Goal: Information Seeking & Learning: Learn about a topic

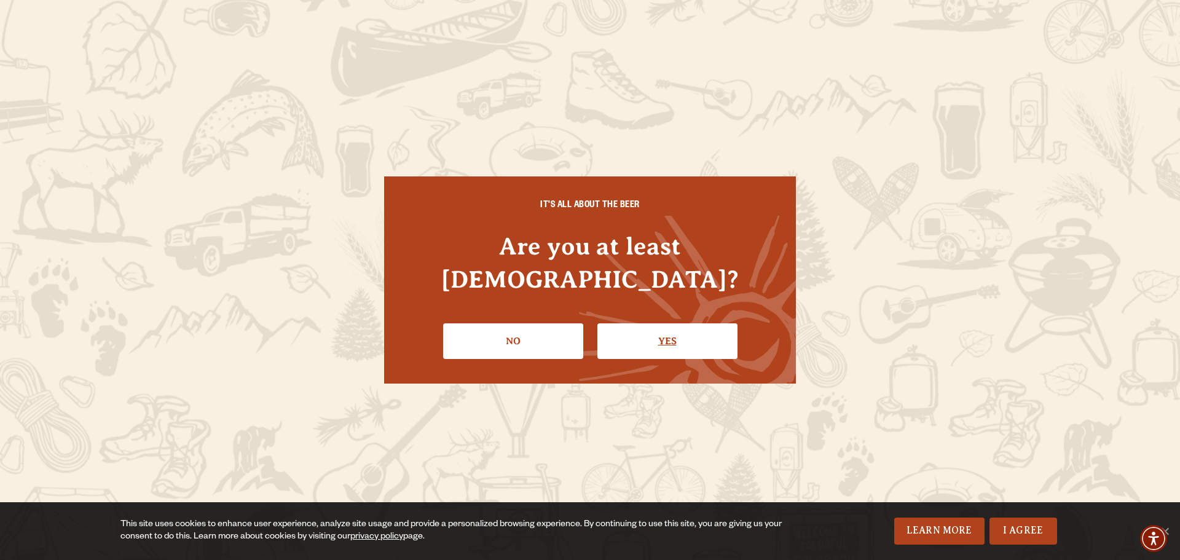
click at [665, 323] on link "Yes" at bounding box center [668, 341] width 140 height 36
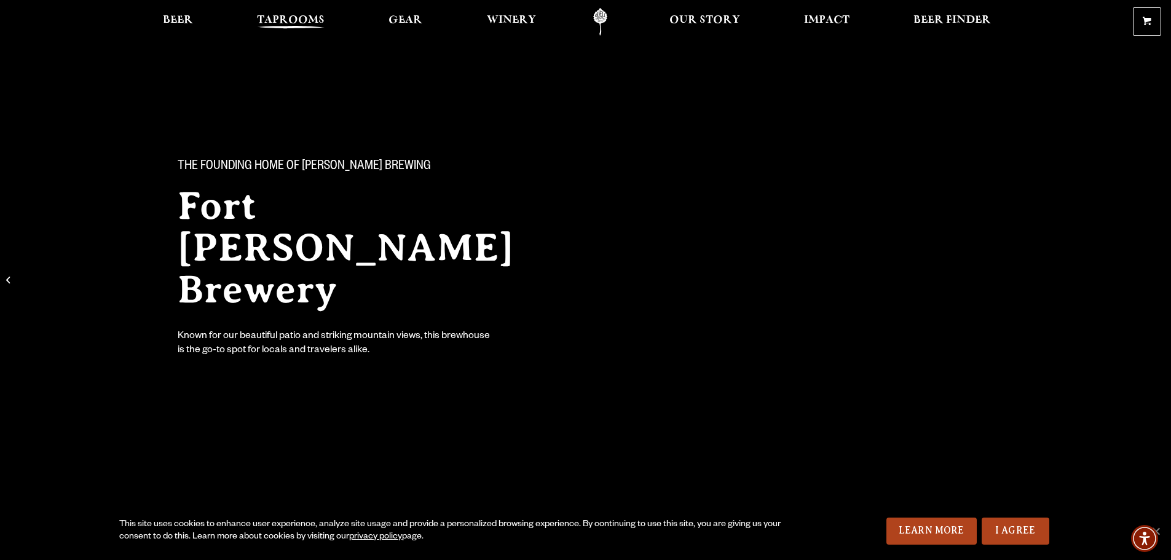
click at [299, 15] on span "Taprooms" at bounding box center [291, 20] width 68 height 10
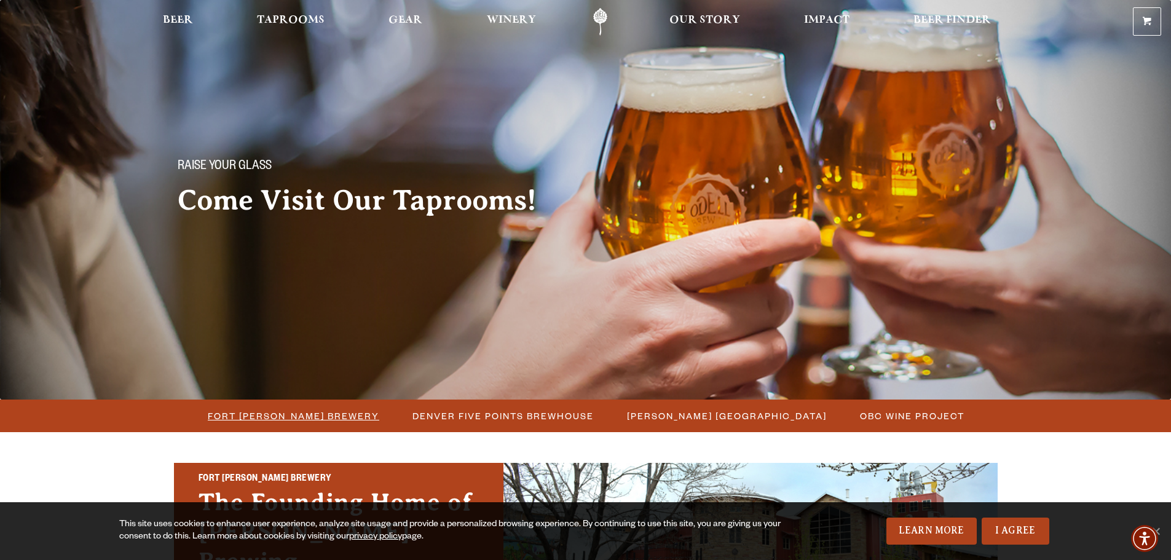
click at [290, 417] on span "Fort [PERSON_NAME] Brewery" at bounding box center [294, 416] width 172 height 18
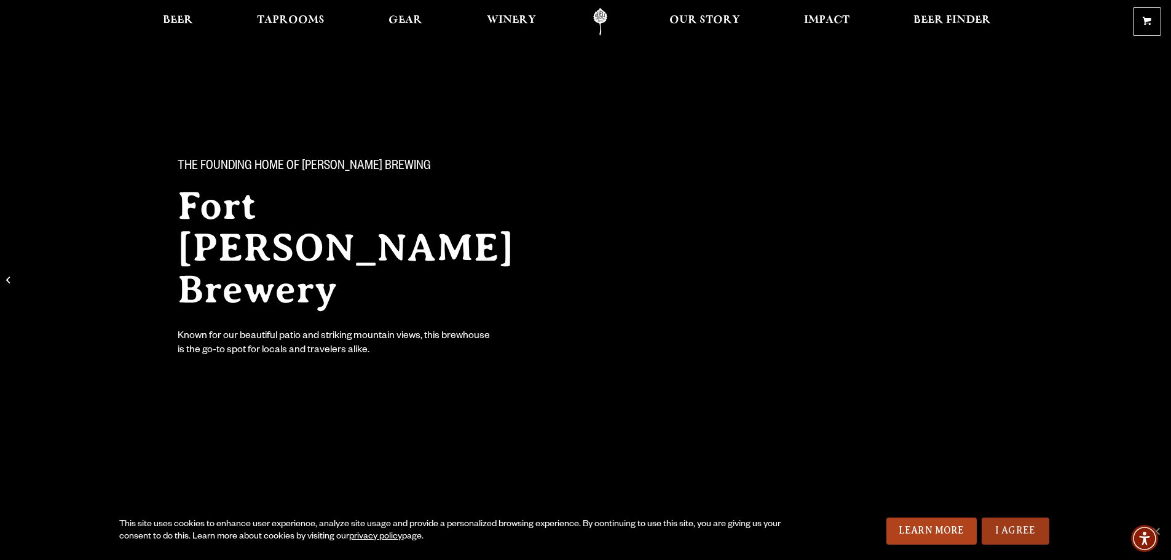
click at [1027, 536] on link "I Agree" at bounding box center [1016, 531] width 68 height 27
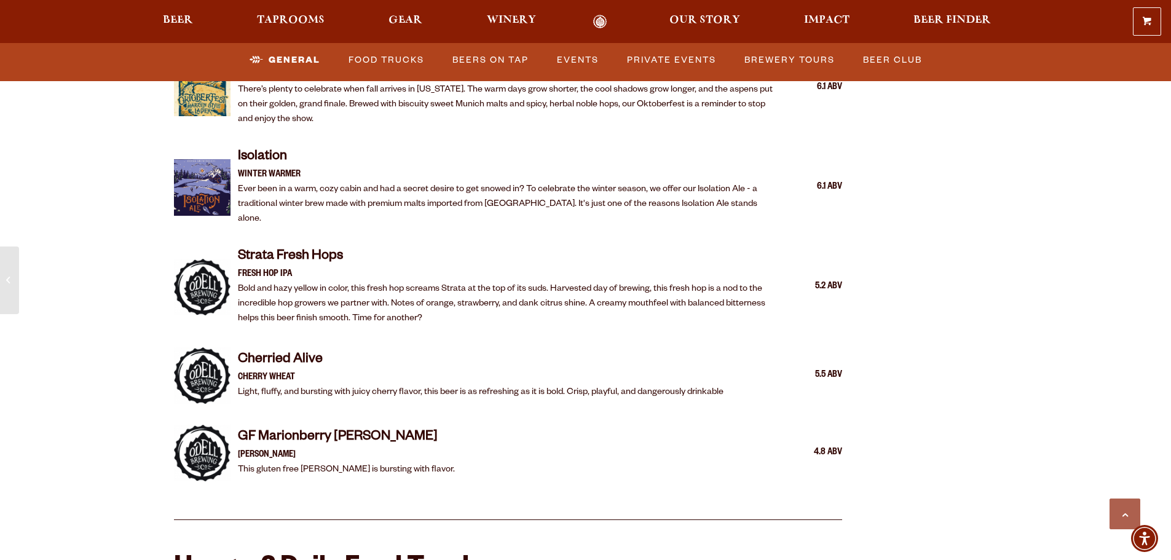
scroll to position [2398, 0]
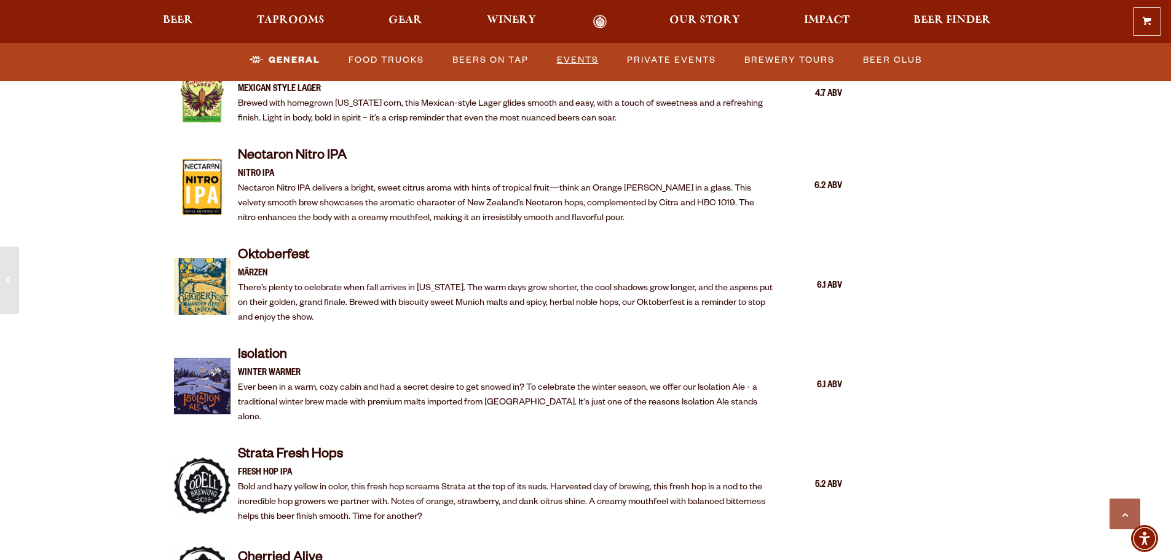
click at [593, 57] on link "Events" at bounding box center [578, 60] width 52 height 28
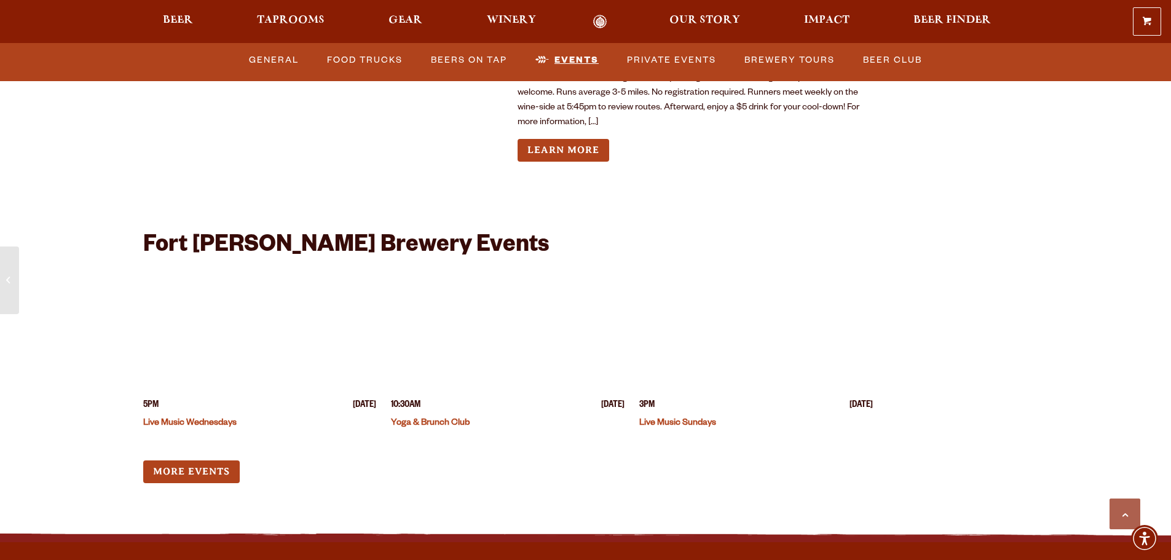
scroll to position [4772, 0]
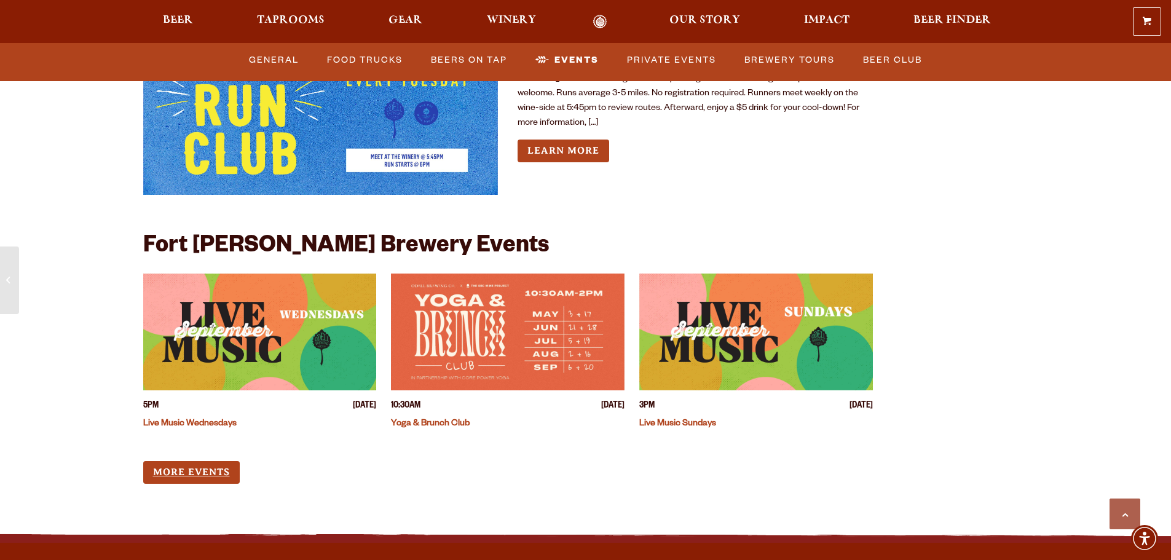
click at [204, 461] on link "More Events" at bounding box center [191, 472] width 97 height 23
click at [582, 56] on link "Events" at bounding box center [567, 60] width 73 height 28
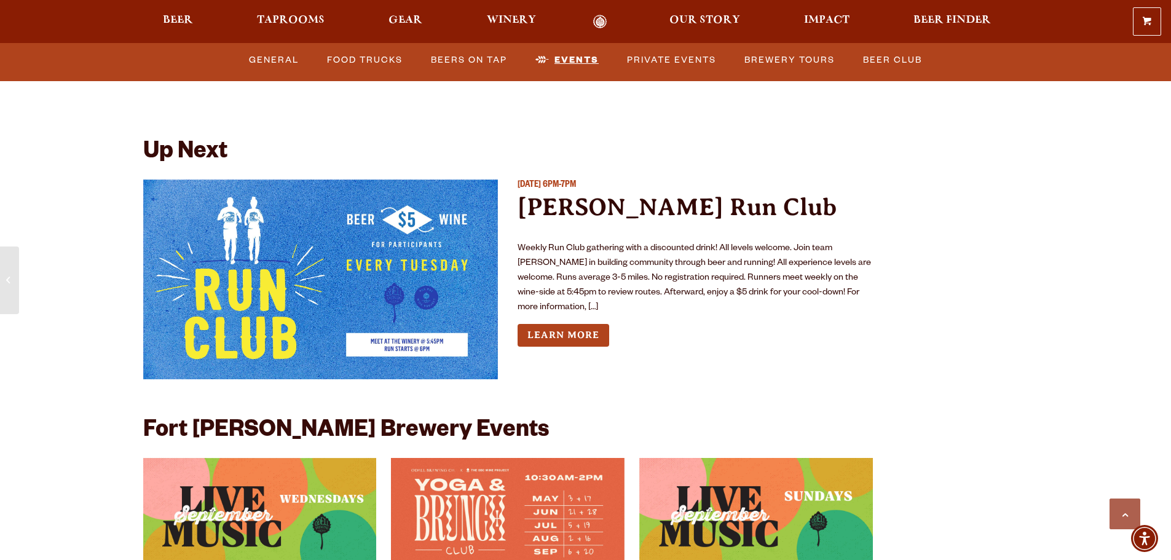
scroll to position [4956, 0]
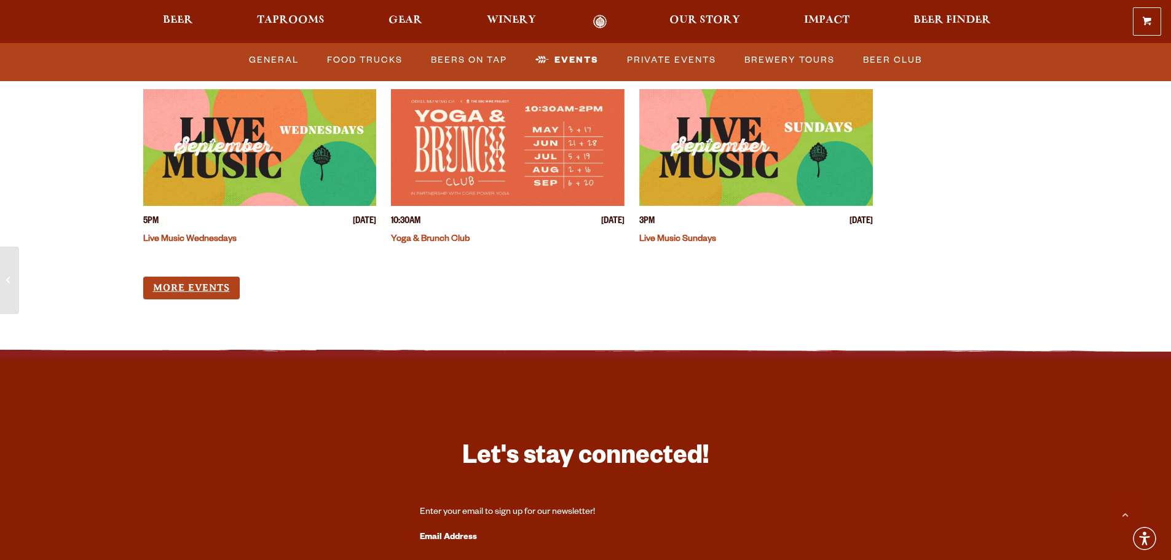
click at [179, 277] on link "More Events" at bounding box center [191, 288] width 97 height 23
